Goal: Find contact information: Find contact information

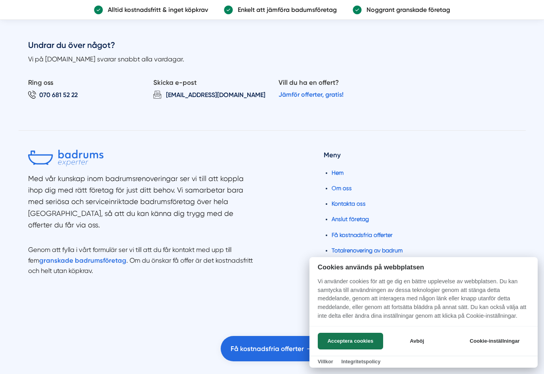
scroll to position [1755, 0]
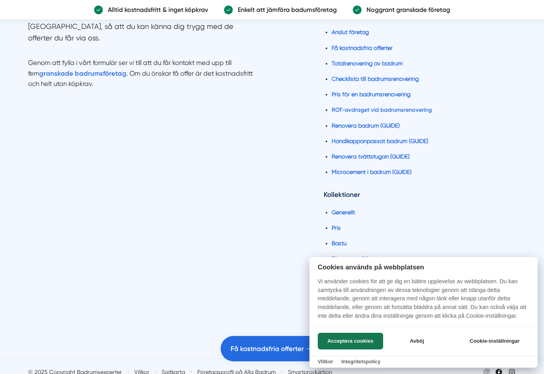
drag, startPoint x: 201, startPoint y: 102, endPoint x: 226, endPoint y: 194, distance: 95.6
click at [371, 347] on button "Acceptera cookies" at bounding box center [350, 341] width 65 height 17
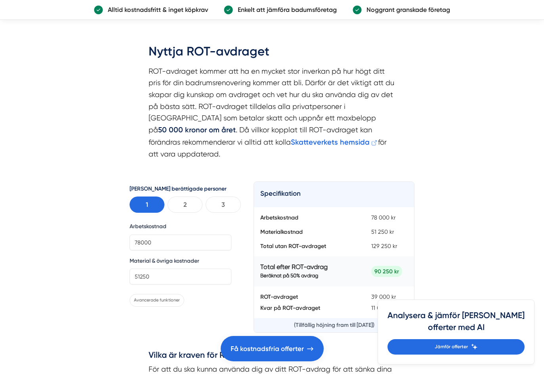
scroll to position [0, 0]
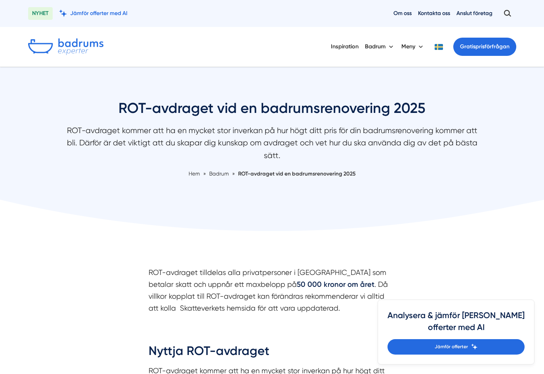
drag, startPoint x: 370, startPoint y: 303, endPoint x: 329, endPoint y: 137, distance: 170.3
click at [437, 11] on link "Kontakta oss" at bounding box center [434, 14] width 32 height 8
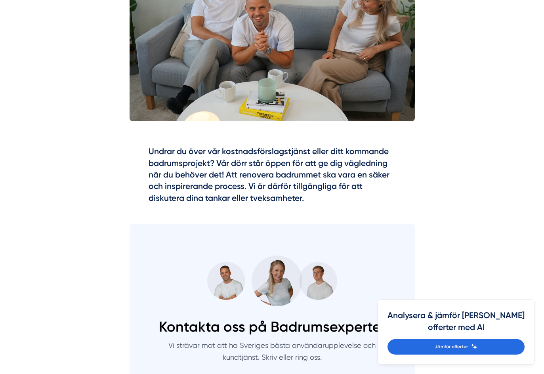
scroll to position [555, 0]
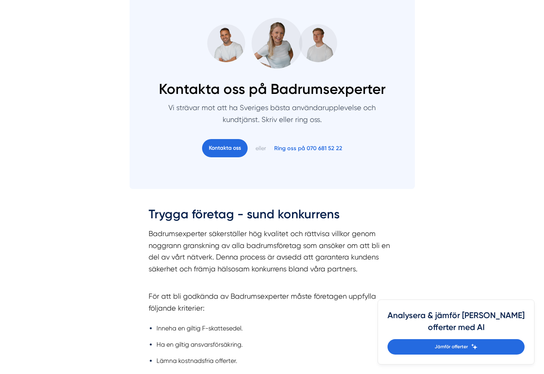
copy link "070 681 52 22"
drag, startPoint x: 364, startPoint y: 151, endPoint x: 307, endPoint y: 153, distance: 57.1
click at [307, 153] on div "Kontakta oss eller Ring oss på 070 681 52 22" at bounding box center [272, 148] width 260 height 18
